Goal: Information Seeking & Learning: Learn about a topic

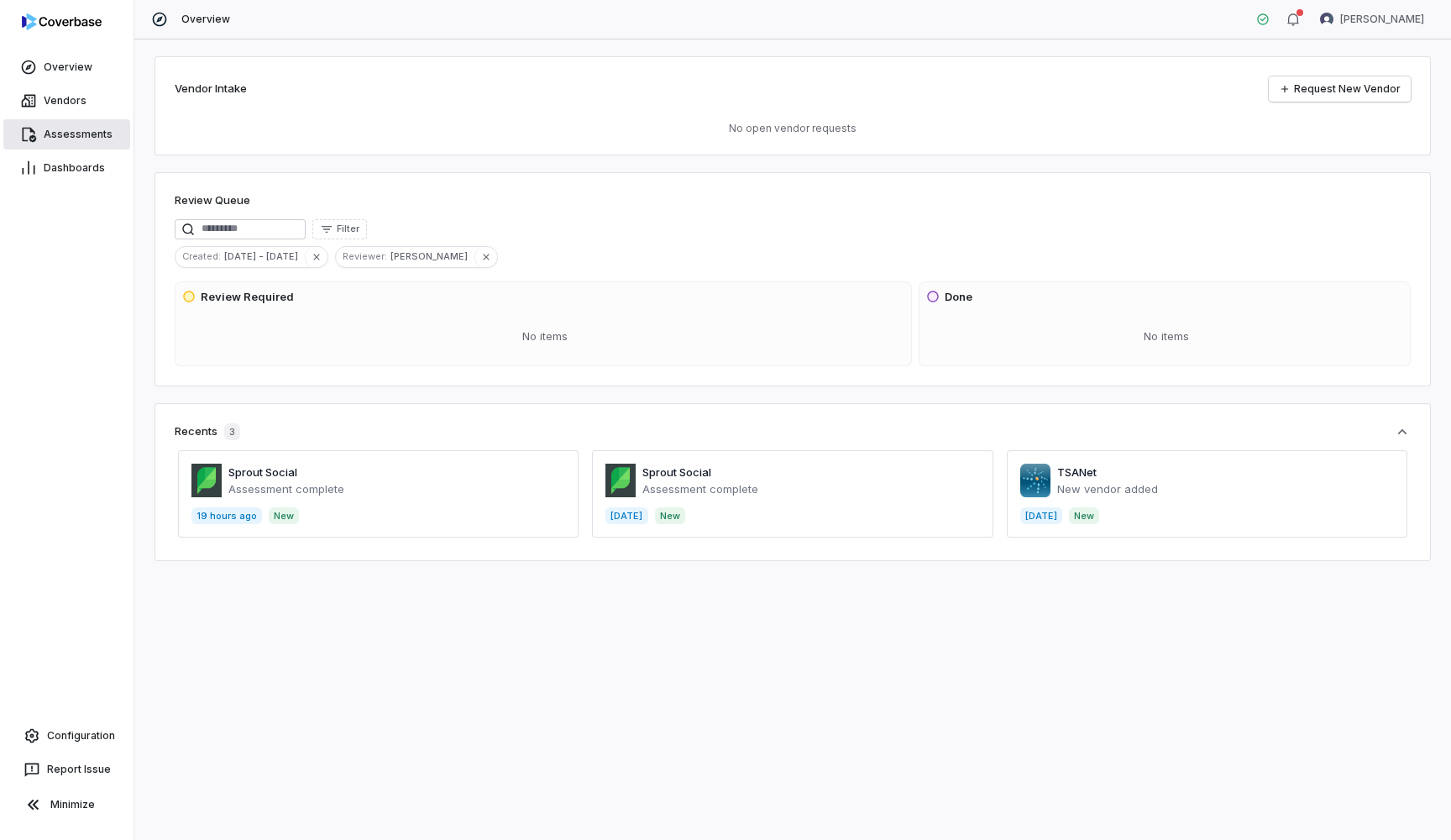
click at [66, 144] on link "Assessments" at bounding box center [66, 134] width 127 height 30
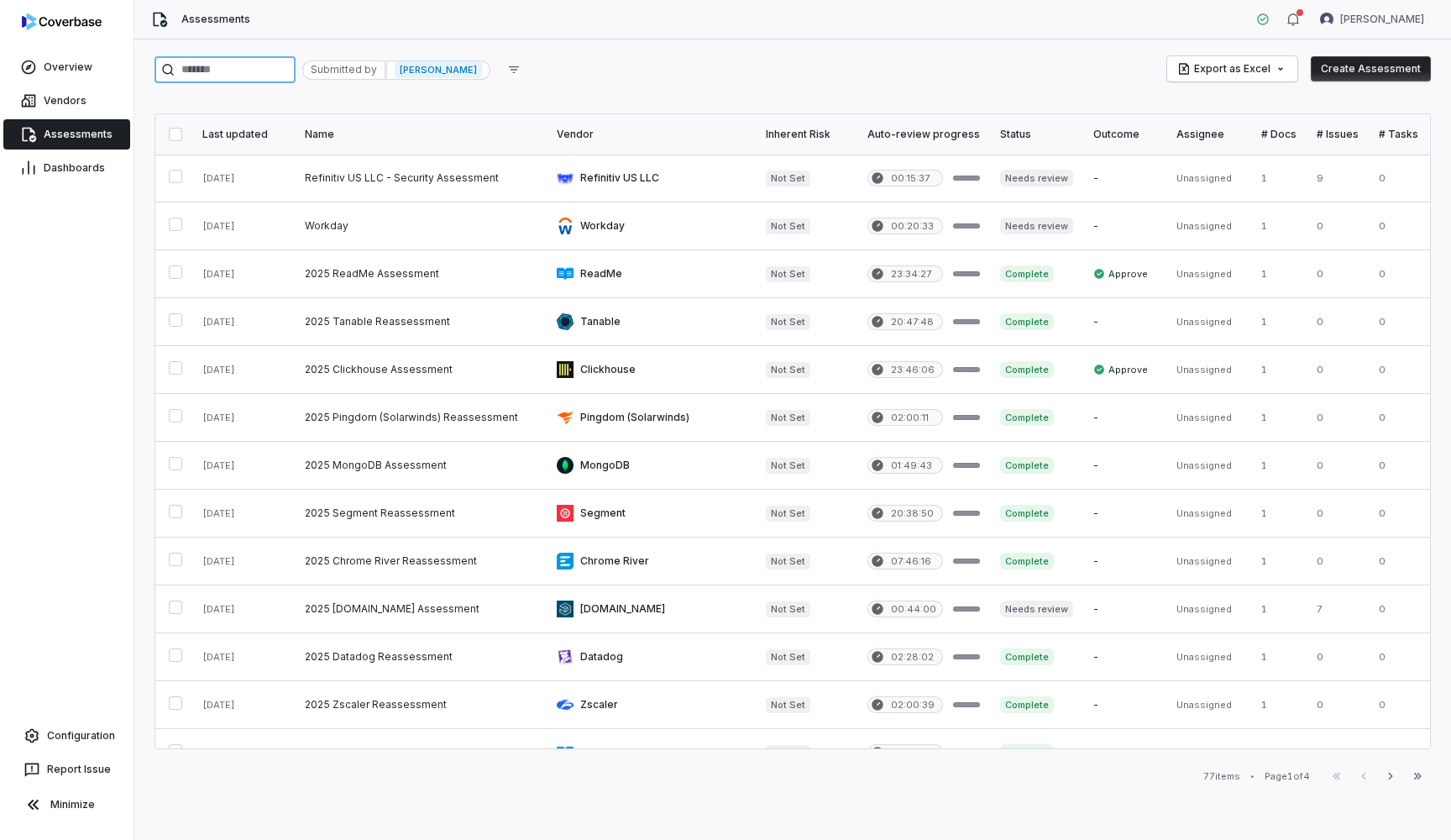
click at [295, 65] on input "search" at bounding box center [225, 70] width 141 height 27
click at [385, 69] on div "Submitted by" at bounding box center [343, 70] width 83 height 19
click at [482, 76] on span "[PERSON_NAME]" at bounding box center [439, 69] width 88 height 17
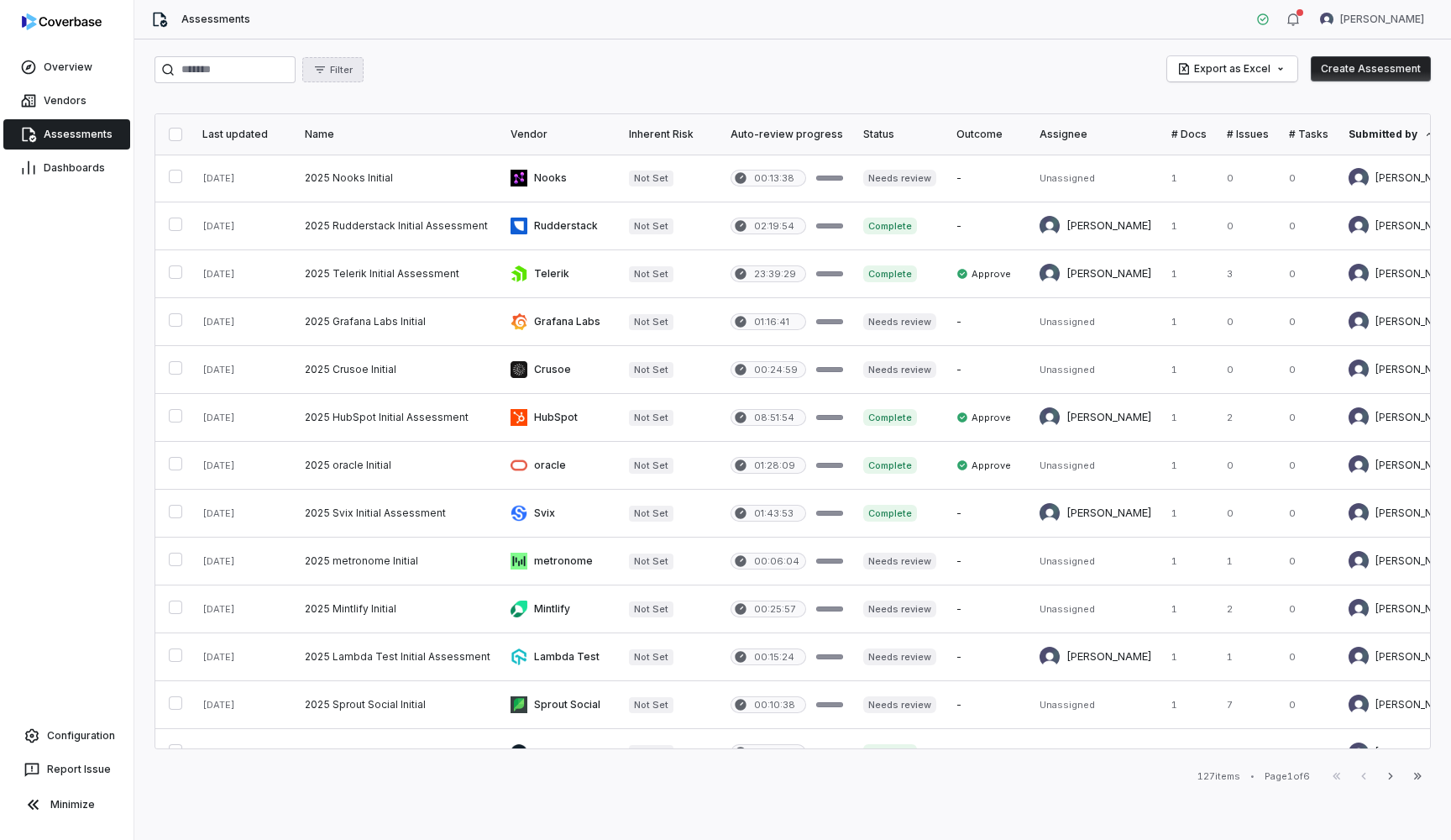
click at [363, 71] on button "Filter" at bounding box center [332, 70] width 61 height 25
click at [647, 18] on div "Assessments [PERSON_NAME]" at bounding box center [792, 19] width 1317 height 39
click at [245, 134] on div "Last updated" at bounding box center [244, 134] width 82 height 14
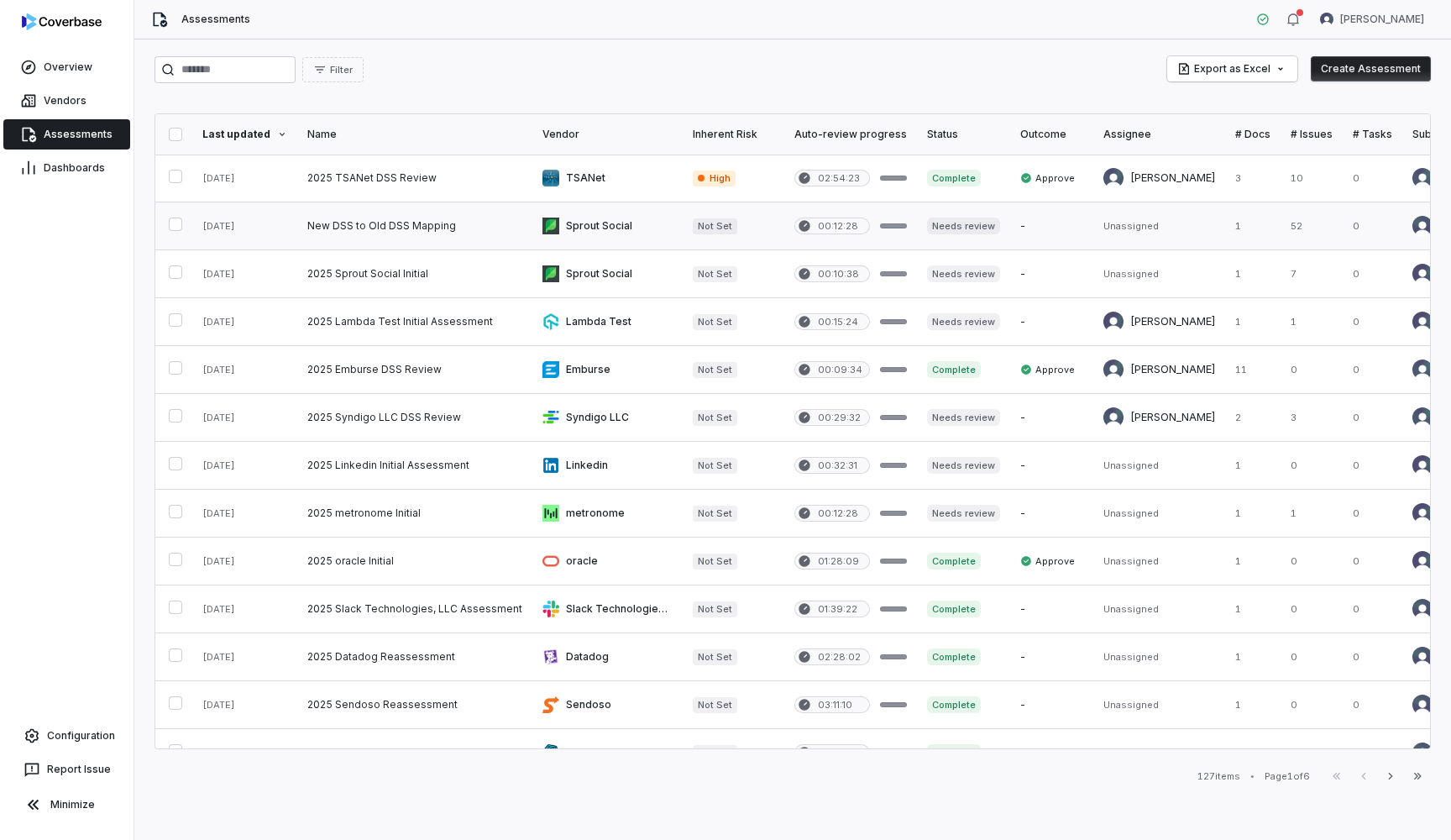
click at [247, 228] on link at bounding box center [245, 226] width 105 height 47
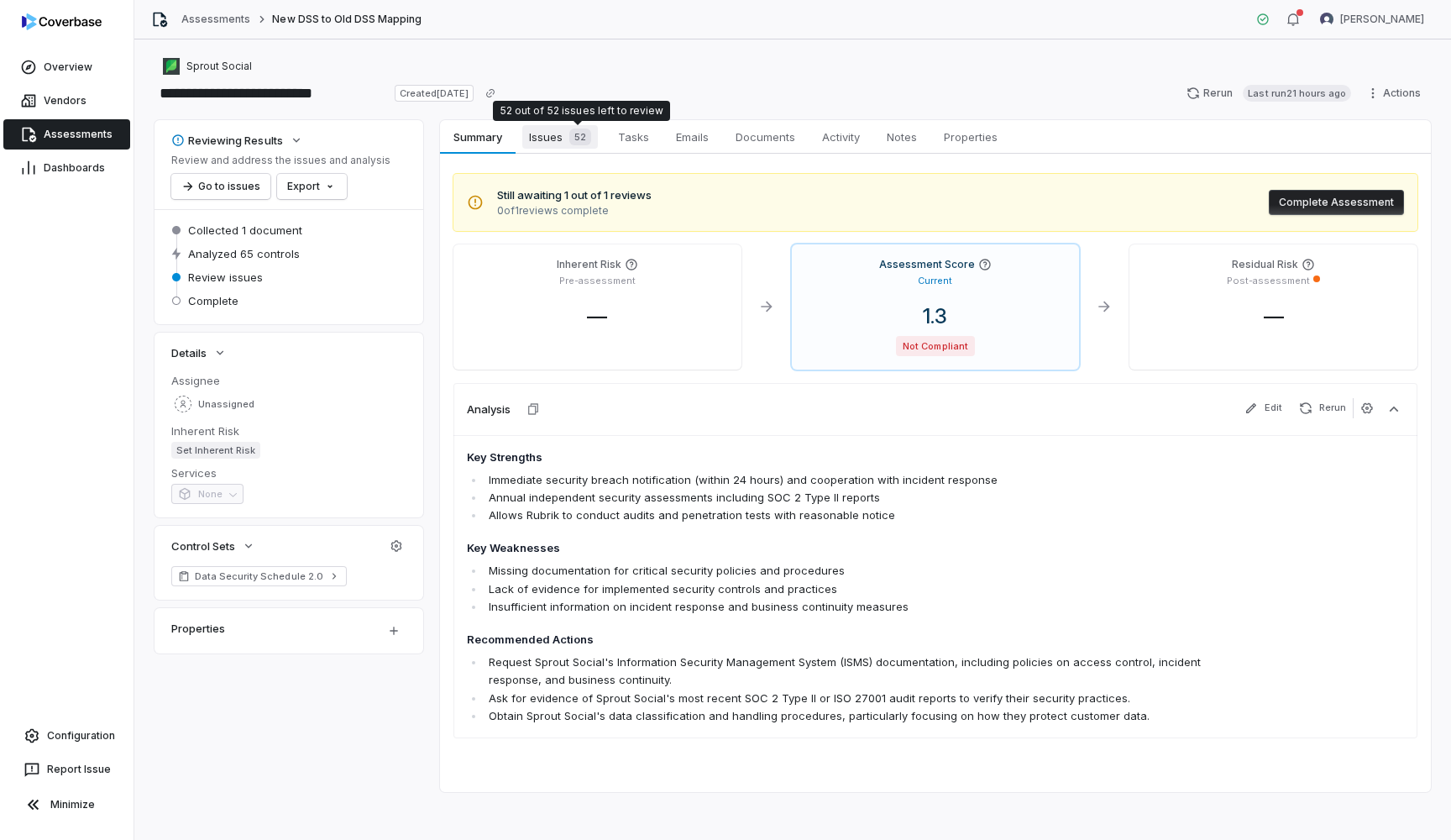
click at [569, 136] on div "52" at bounding box center [576, 136] width 28 height 17
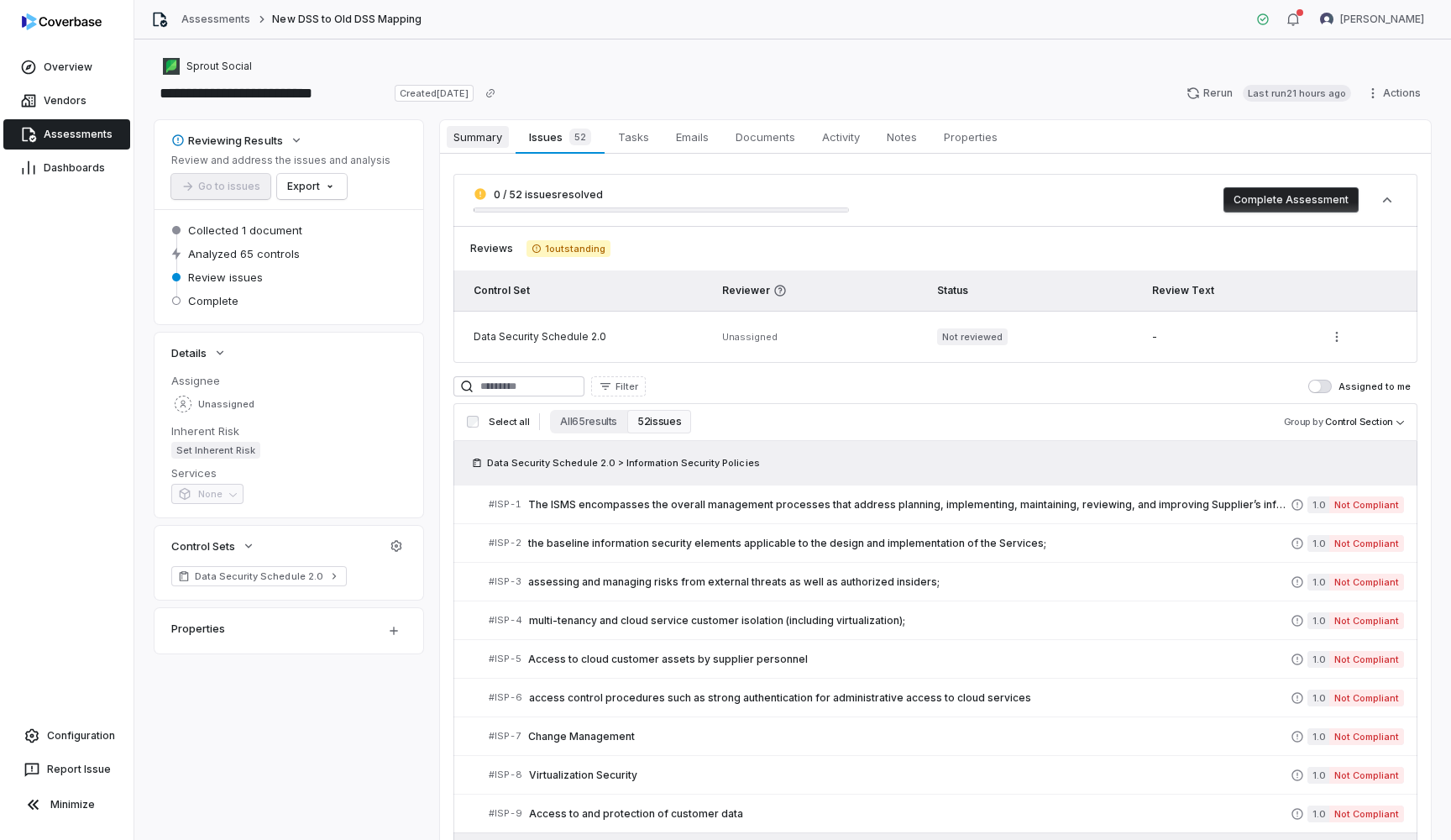
click at [496, 149] on link "Summary Summary" at bounding box center [477, 136] width 76 height 33
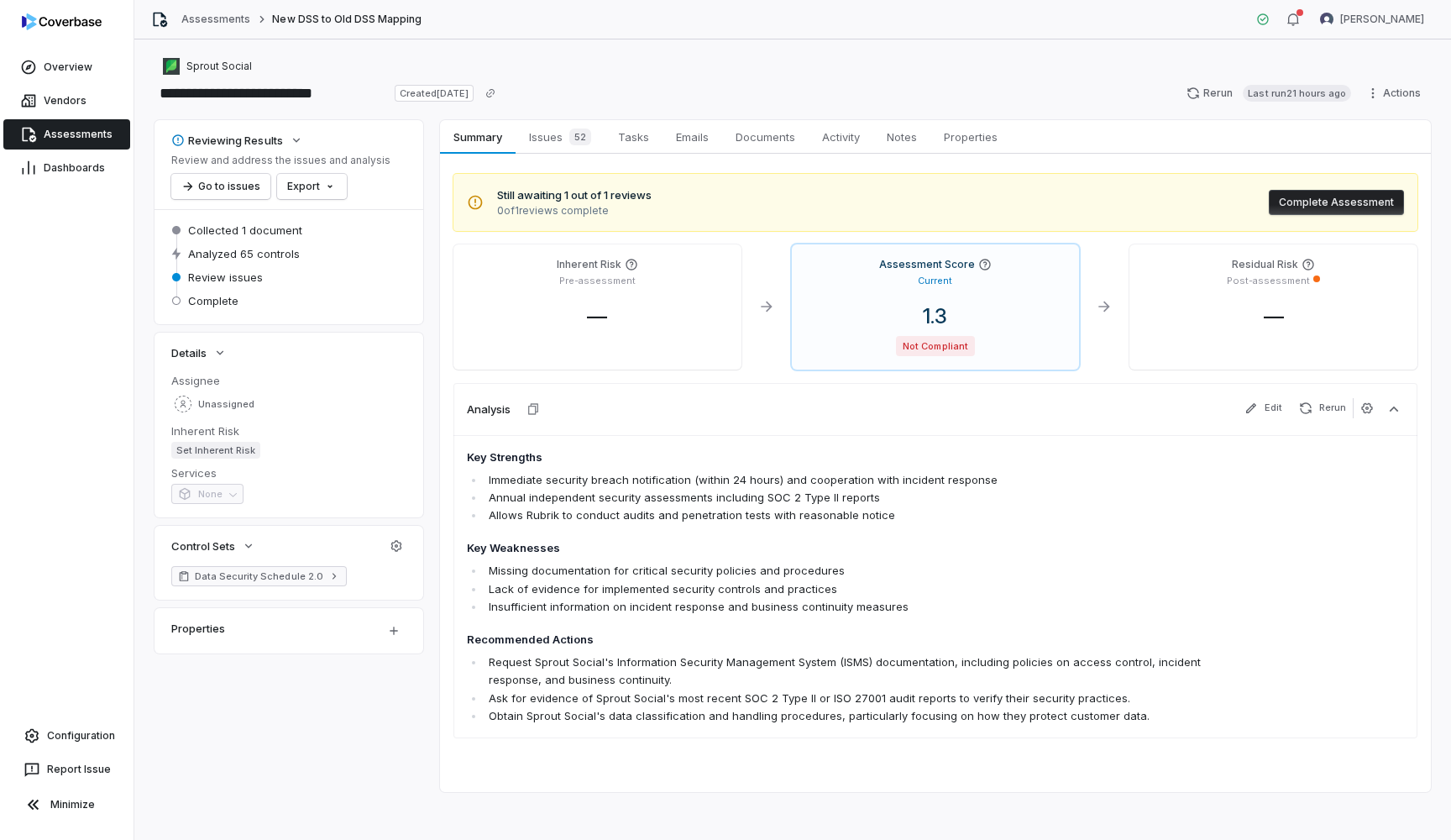
click at [234, 579] on span "Data Security Schedule 2.0" at bounding box center [259, 576] width 129 height 14
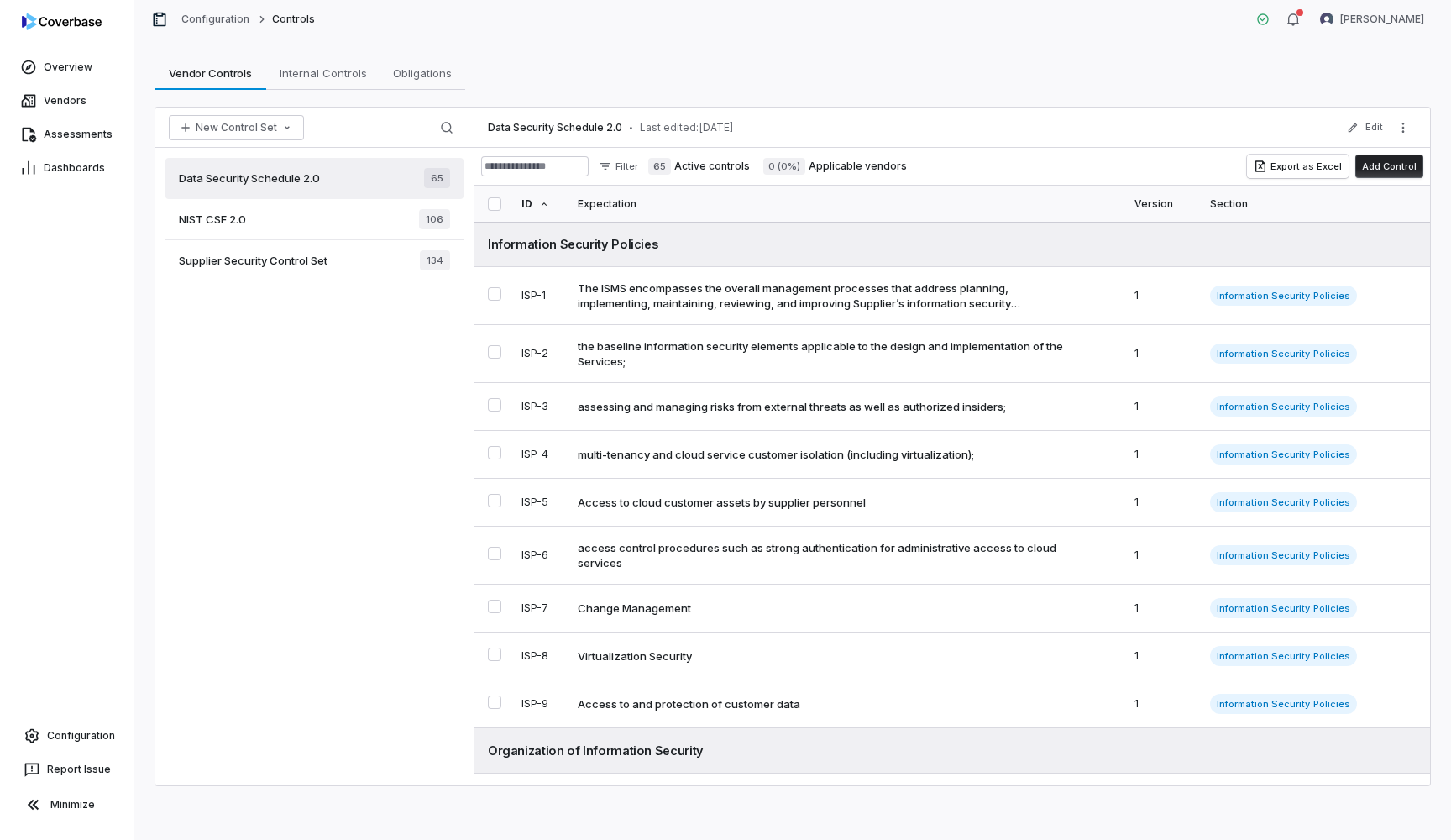
click at [312, 185] on span "Data Security Schedule 2.0" at bounding box center [249, 178] width 141 height 16
click at [474, 177] on div at bounding box center [474, 445] width 1 height 677
click at [442, 178] on span "65" at bounding box center [437, 177] width 26 height 20
click at [300, 176] on span "Data Security Schedule 2.0" at bounding box center [249, 178] width 141 height 16
click at [96, 70] on link "Overview" at bounding box center [66, 66] width 127 height 30
